Goal: Navigation & Orientation: Find specific page/section

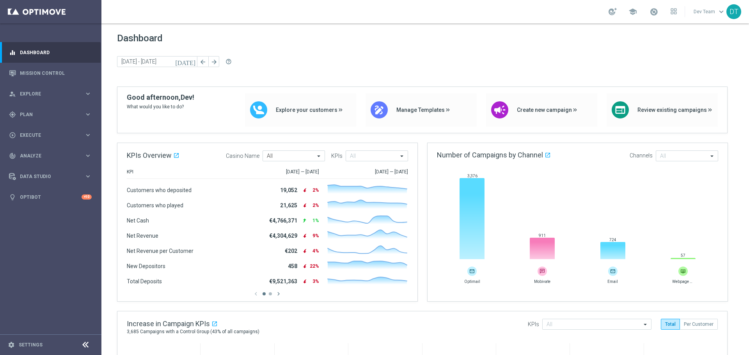
drag, startPoint x: 81, startPoint y: 343, endPoint x: 86, endPoint y: 343, distance: 4.7
click at [85, 343] on icon at bounding box center [85, 344] width 9 height 9
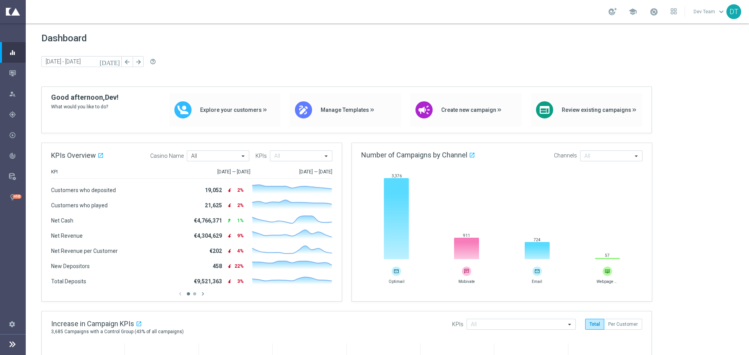
click at [87, 343] on main "equalizer Dashboard Mission Control" at bounding box center [374, 177] width 749 height 355
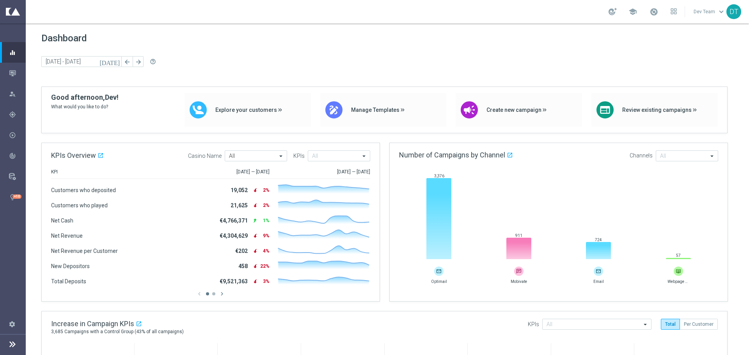
click at [12, 340] on icon at bounding box center [12, 344] width 9 height 9
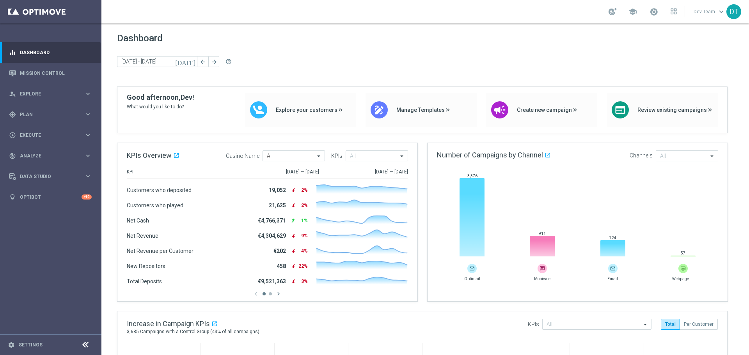
click at [83, 345] on icon at bounding box center [85, 344] width 9 height 9
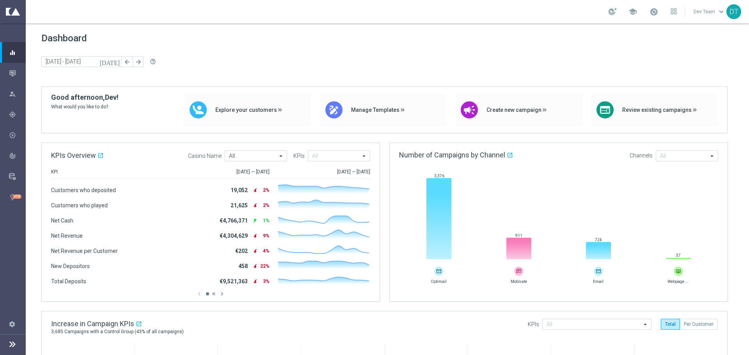
click at [721, 12] on span "keyboard_arrow_down" at bounding box center [721, 11] width 9 height 9
click at [539, 35] on span "Dashboard" at bounding box center [387, 38] width 692 height 11
click at [12, 327] on icon "settings" at bounding box center [12, 324] width 7 height 7
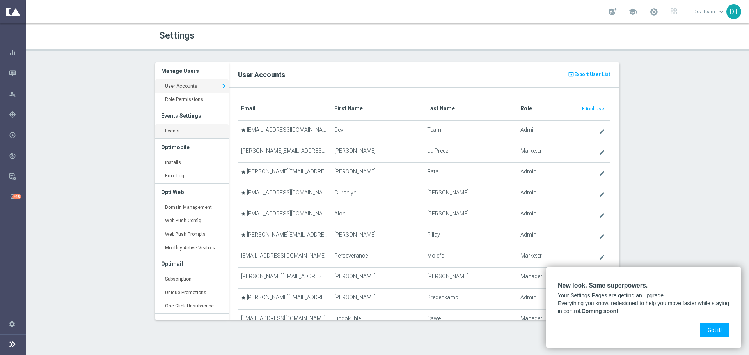
click at [174, 133] on link "Events keyboard_arrow_right" at bounding box center [191, 131] width 73 height 14
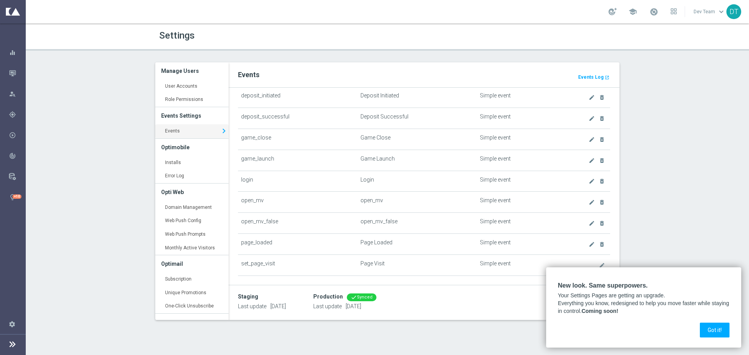
scroll to position [117, 0]
click at [707, 239] on div "Settings Manage Users User Accounts keyboard_arrow_right Role Permissions keybo…" at bounding box center [387, 189] width 723 height 332
click at [718, 334] on button "Got it!" at bounding box center [715, 330] width 30 height 15
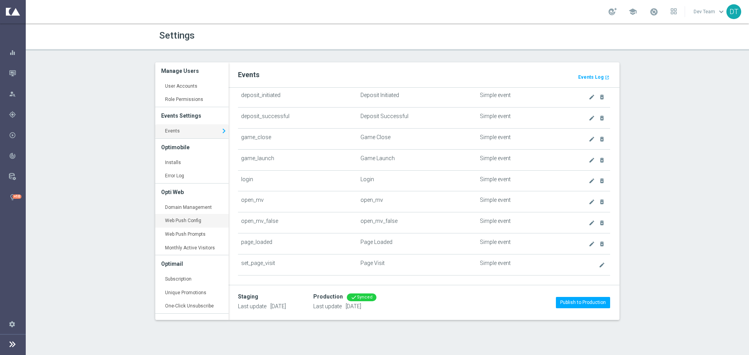
click at [192, 222] on link "Web Push Config keyboard_arrow_right" at bounding box center [191, 221] width 73 height 14
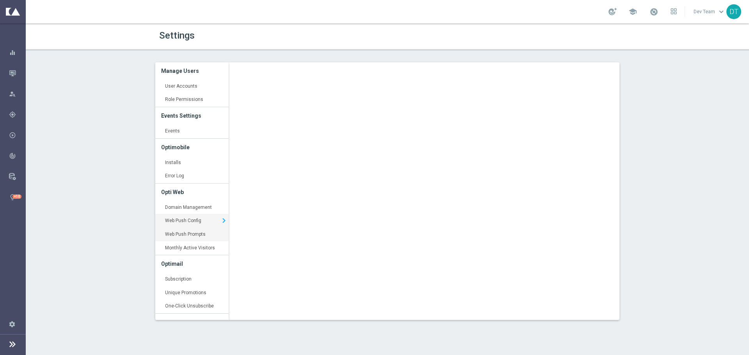
click at [176, 238] on link "Web Push Prompts keyboard_arrow_right" at bounding box center [191, 235] width 73 height 14
click at [176, 134] on link "Events keyboard_arrow_right" at bounding box center [191, 131] width 73 height 14
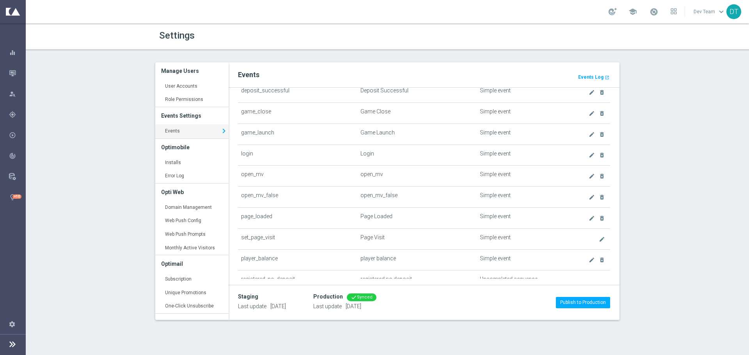
scroll to position [156, 0]
